Goal: Information Seeking & Learning: Learn about a topic

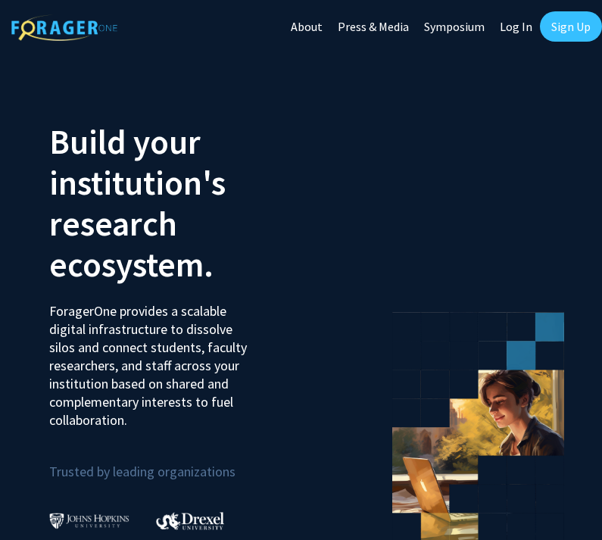
click at [513, 33] on link "Log In" at bounding box center [516, 26] width 48 height 53
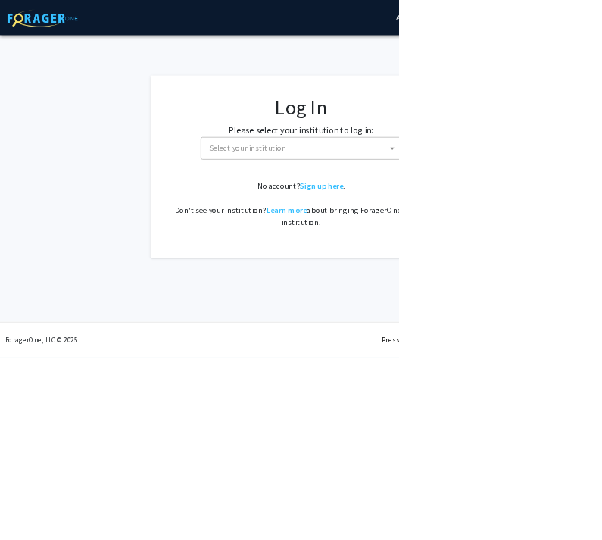
click at [463, 224] on span "Select your institution" at bounding box center [457, 223] width 295 height 31
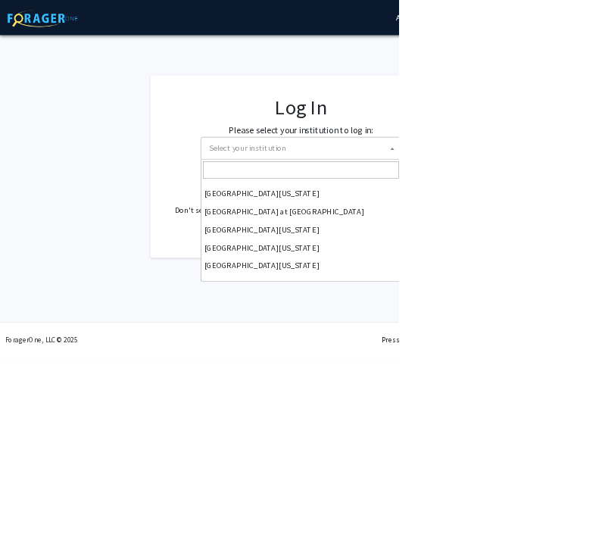
scroll to position [530, 0]
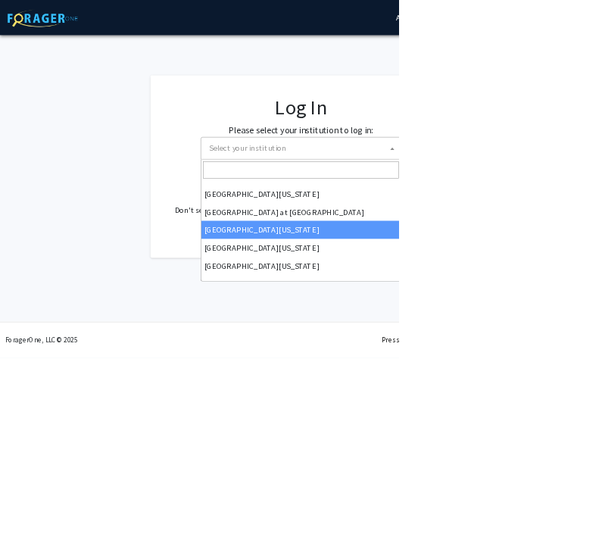
select select "13"
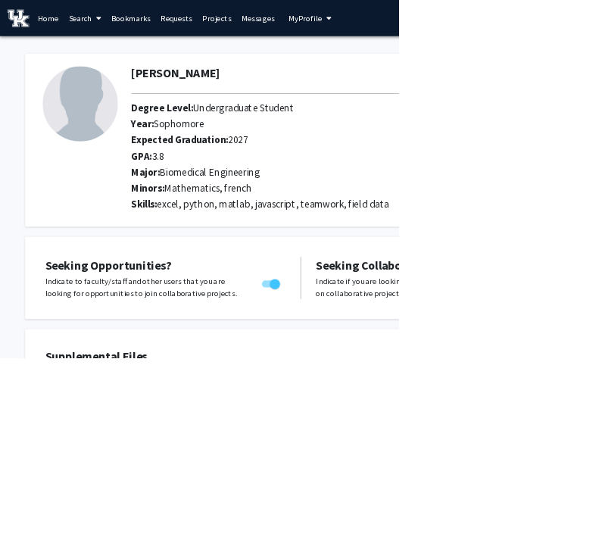
click at [135, 36] on link "Search" at bounding box center [128, 27] width 64 height 53
click at [127, 75] on span "Faculty/Staff" at bounding box center [151, 70] width 111 height 30
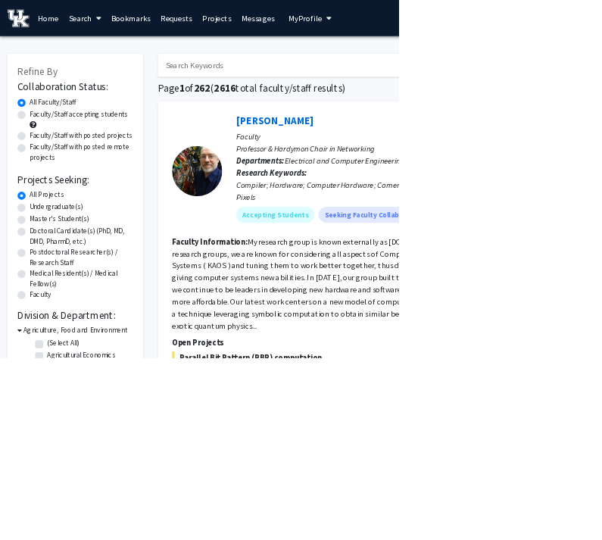
scroll to position [50, 0]
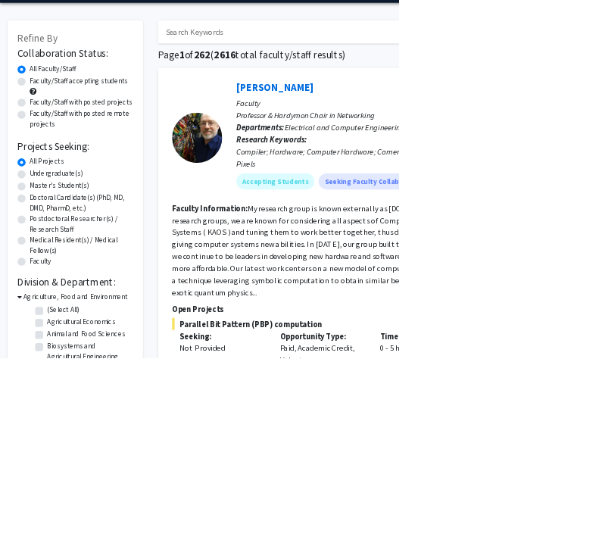
click at [45, 267] on label "Undergraduate(s)" at bounding box center [85, 262] width 80 height 16
click at [45, 264] on input "Undergraduate(s)" at bounding box center [50, 259] width 10 height 10
radio input "true"
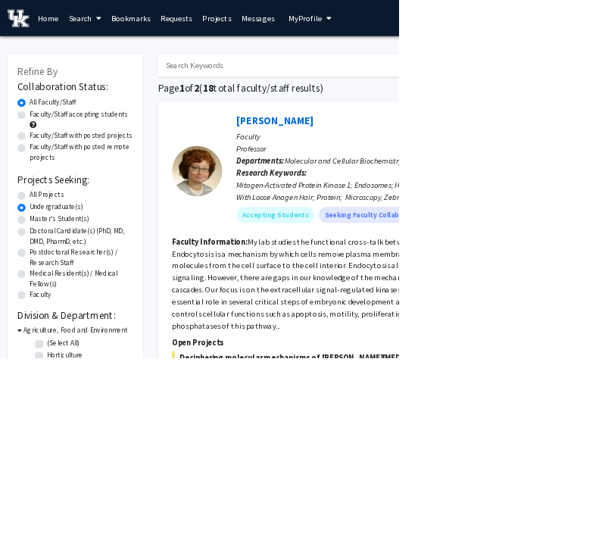
click at [20, 539] on div "Refine By Collaboration Status: Collaboration Status All Faculty/Staff Collabor…" at bounding box center [113, 373] width 204 height 585
click at [17, 539] on div "Refine By Collaboration Status: Collaboration Status All Faculty/Staff Collabor…" at bounding box center [113, 386] width 204 height 610
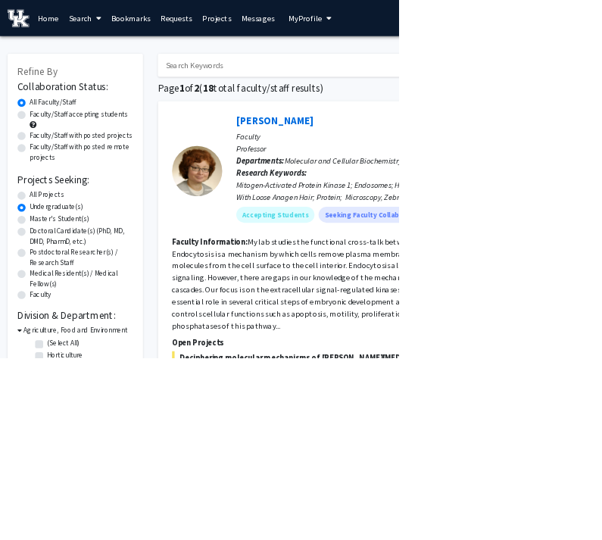
checkbox input "true"
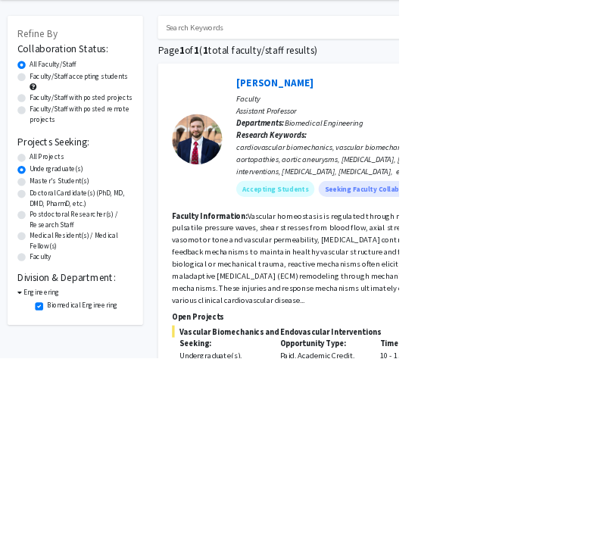
scroll to position [57, 0]
click at [45, 239] on label "All Projects" at bounding box center [70, 237] width 51 height 16
click at [45, 239] on input "All Projects" at bounding box center [50, 234] width 10 height 10
radio input "true"
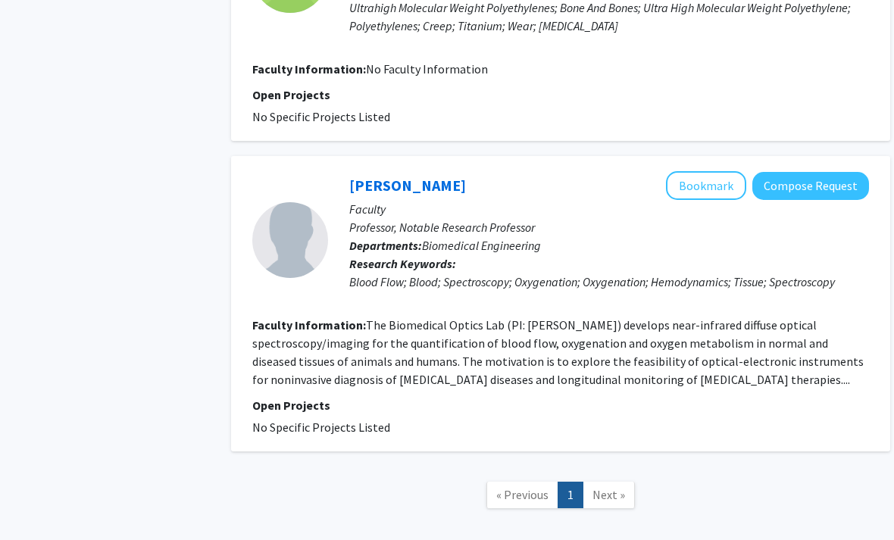
scroll to position [2515, 8]
